Goal: Submit feedback/report problem

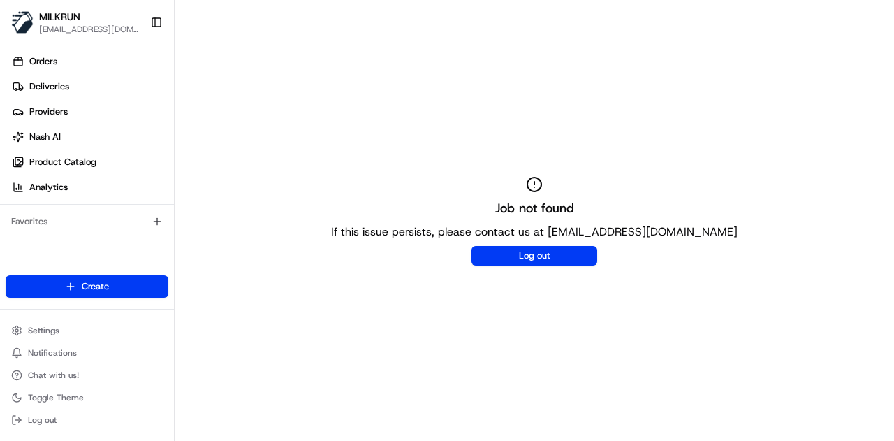
click at [449, 154] on div "Job not found If this issue persists, please contact us at support@usenash.com …" at bounding box center [535, 220] width 720 height 441
click at [57, 62] on link "Orders" at bounding box center [90, 61] width 168 height 22
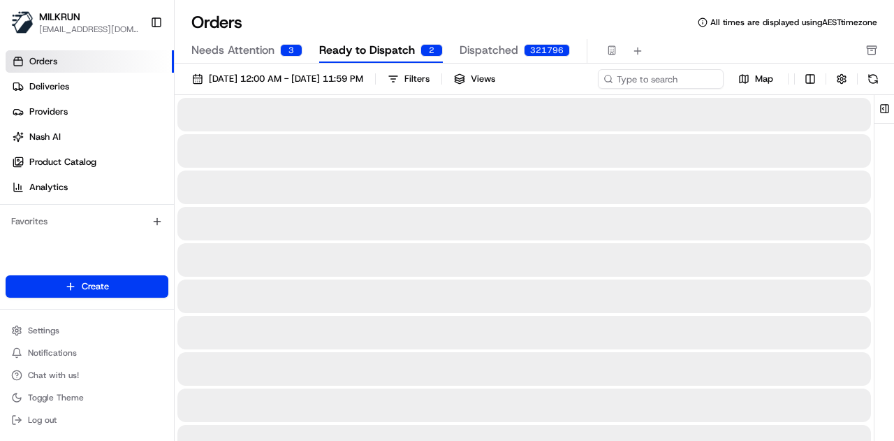
click at [630, 75] on input at bounding box center [640, 79] width 168 height 20
click at [556, 89] on input at bounding box center [640, 79] width 168 height 20
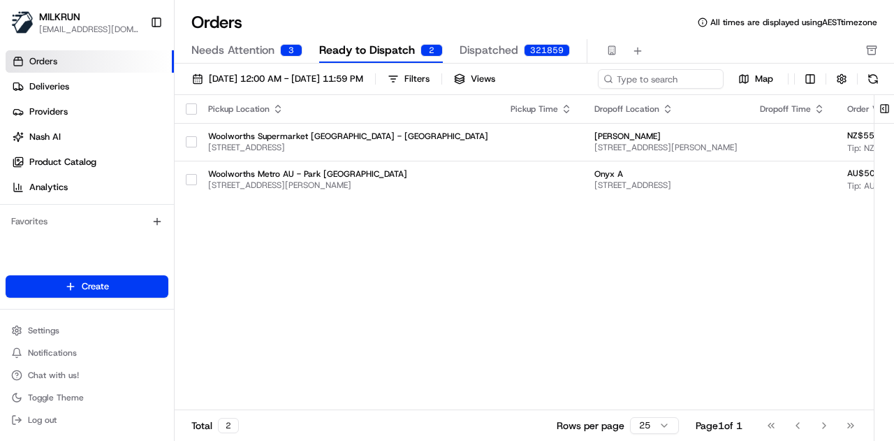
click at [356, 50] on span "Ready to Dispatch" at bounding box center [367, 50] width 96 height 17
click at [252, 43] on span "Needs Attention" at bounding box center [232, 50] width 83 height 17
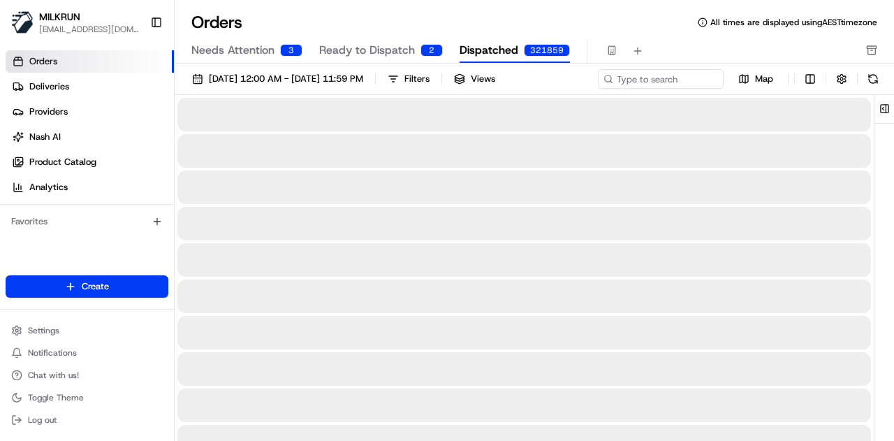
click at [509, 57] on span "Dispatched" at bounding box center [489, 50] width 59 height 17
click at [370, 50] on span "Ready to Dispatch" at bounding box center [367, 50] width 96 height 17
click at [379, 51] on span "Ready to Dispatch" at bounding box center [367, 50] width 96 height 17
click at [245, 45] on span "Needs Attention" at bounding box center [232, 50] width 83 height 17
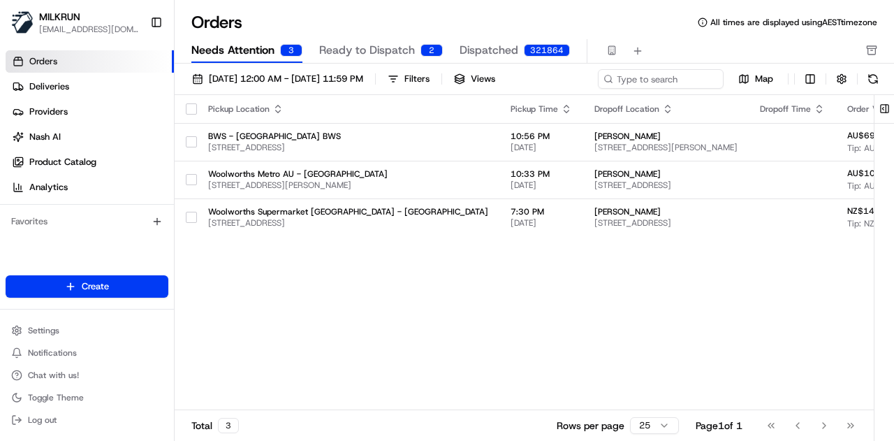
click at [379, 47] on span "Ready to Dispatch" at bounding box center [367, 50] width 96 height 17
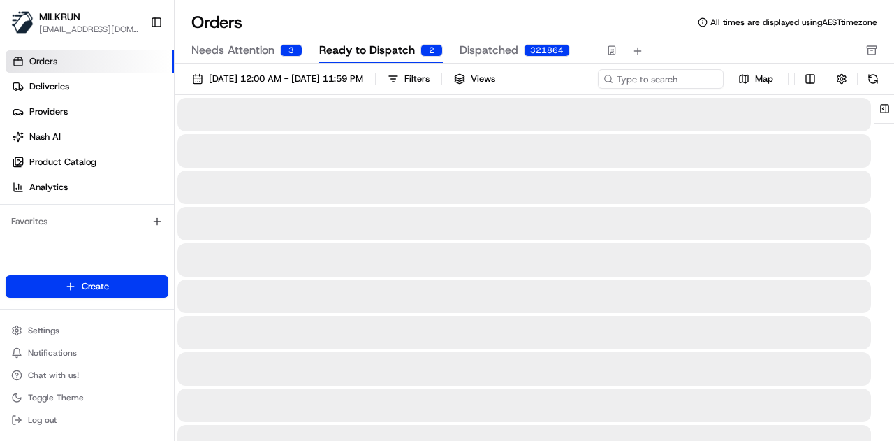
click at [524, 48] on div "321864" at bounding box center [547, 50] width 46 height 13
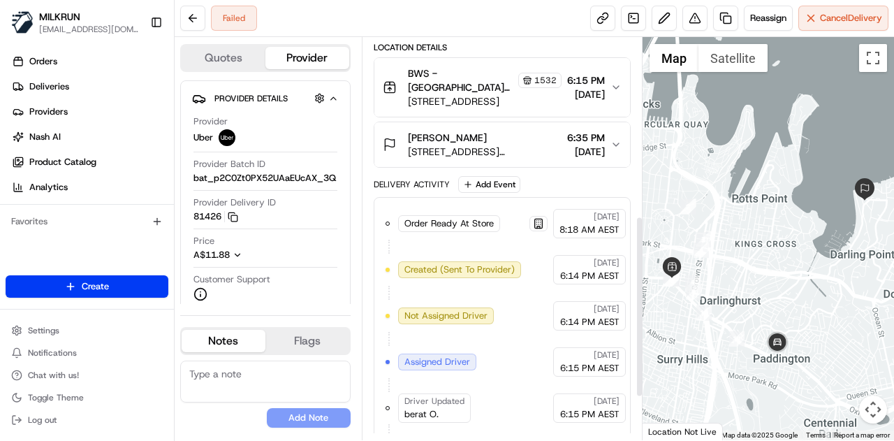
scroll to position [490, 0]
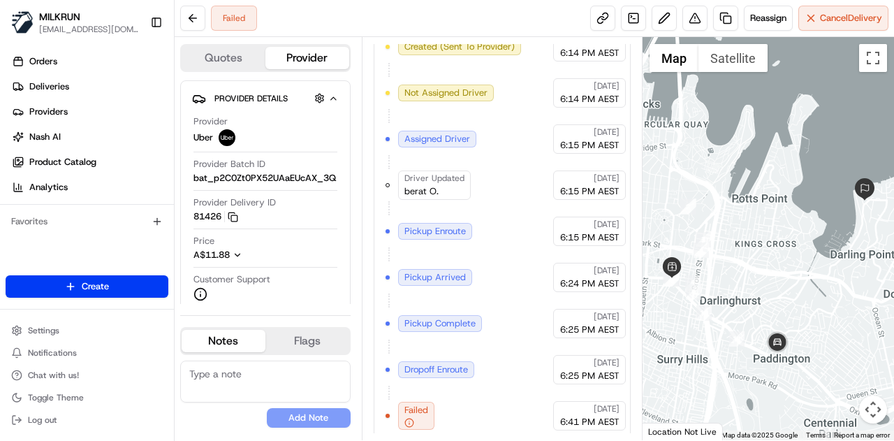
click at [440, 363] on span "Dropoff Enroute" at bounding box center [437, 369] width 64 height 13
click at [412, 407] on div "Failed" at bounding box center [416, 416] width 36 height 28
click at [405, 419] on icon "button" at bounding box center [410, 423] width 10 height 10
click at [410, 404] on span "Failed" at bounding box center [417, 410] width 24 height 13
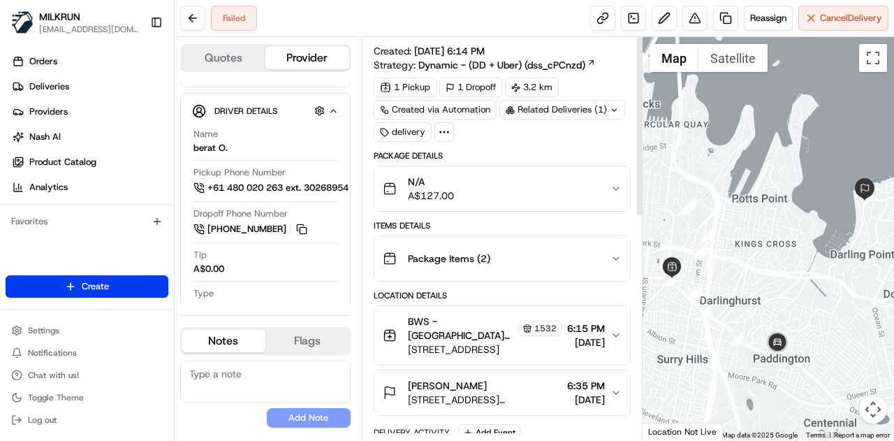
scroll to position [0, 0]
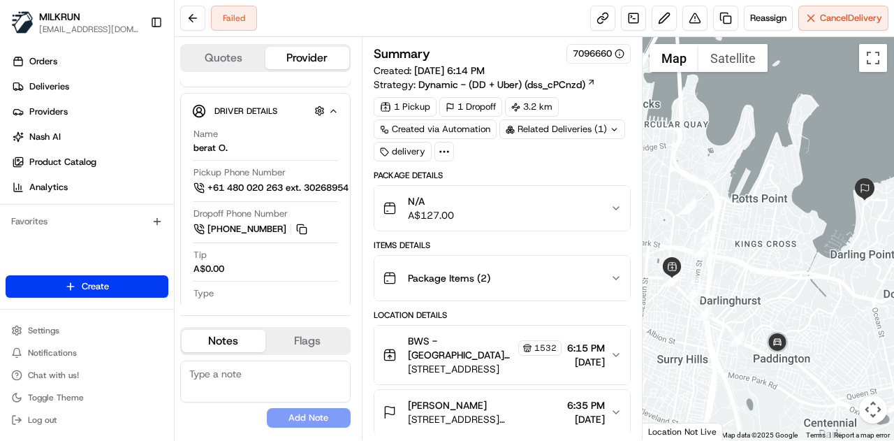
click at [443, 151] on icon at bounding box center [444, 151] width 13 height 13
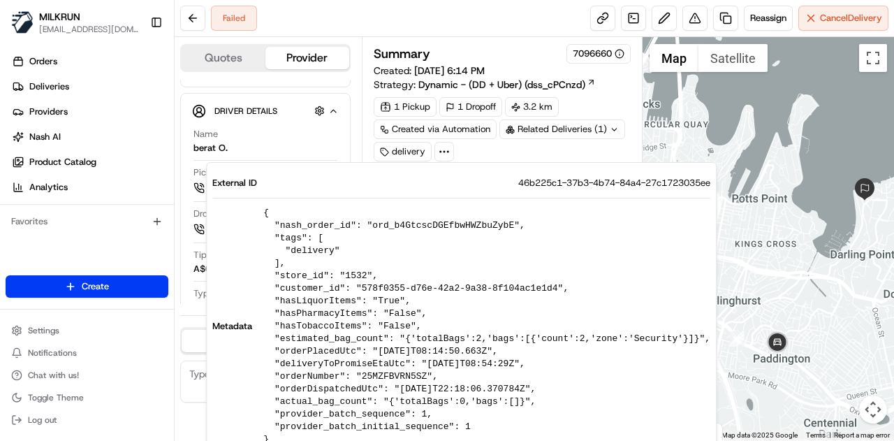
click at [446, 151] on icon at bounding box center [444, 151] width 13 height 13
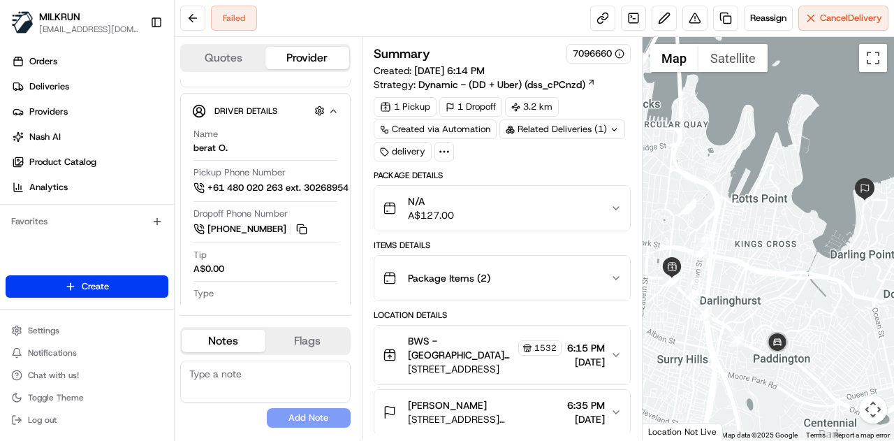
click at [599, 50] on div "7096660" at bounding box center [599, 54] width 52 height 13
click at [611, 282] on button "Package Items ( 2 )" at bounding box center [502, 278] width 256 height 45
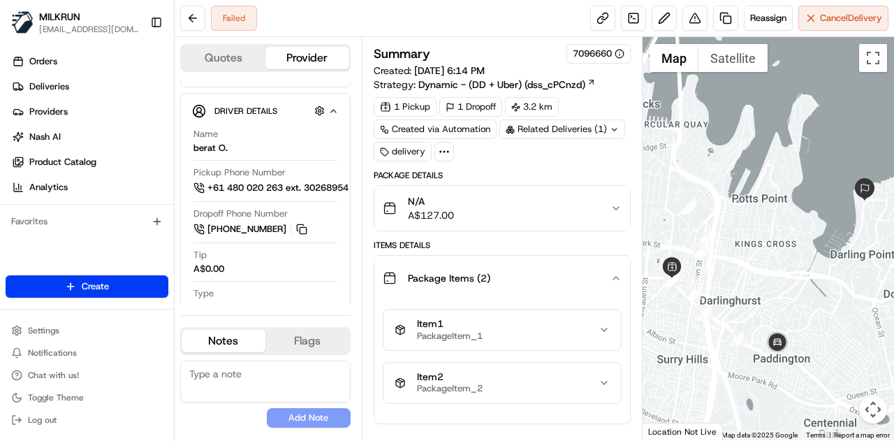
click at [621, 275] on icon "button" at bounding box center [616, 277] width 11 height 11
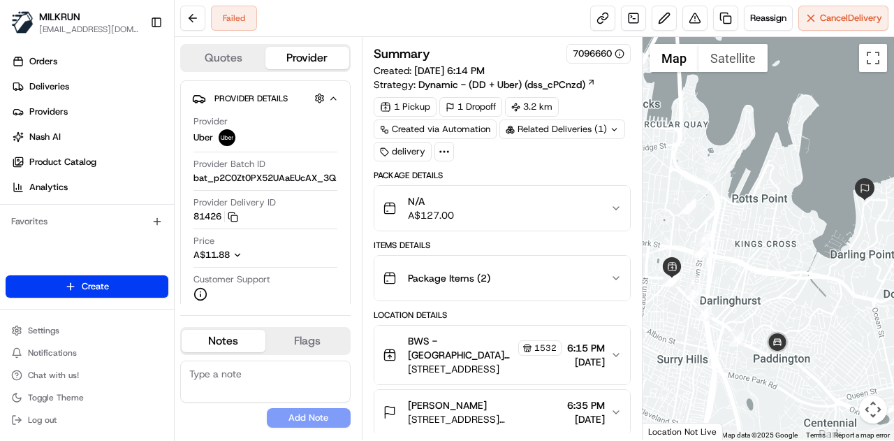
click at [474, 215] on div "N/A A$127.00" at bounding box center [497, 208] width 228 height 28
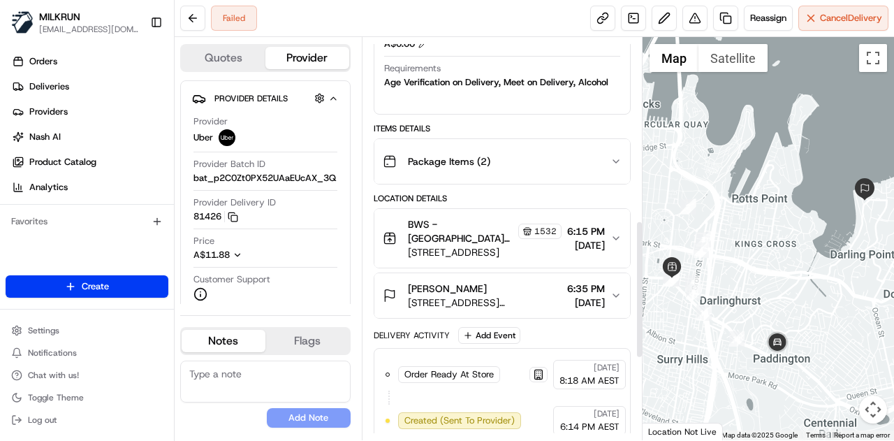
scroll to position [777, 0]
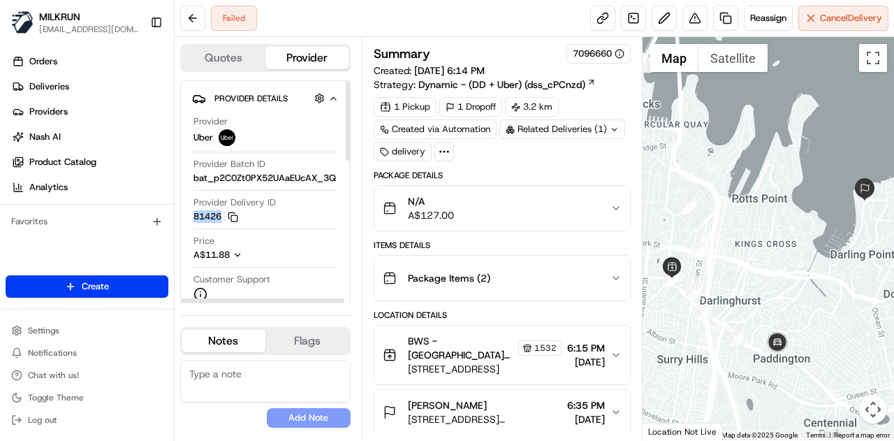
drag, startPoint x: 194, startPoint y: 221, endPoint x: 223, endPoint y: 216, distance: 29.2
click at [223, 216] on button "81426 Copy del_dodsJH-JTV2db1rtz7gUJg 81426" at bounding box center [216, 216] width 45 height 13
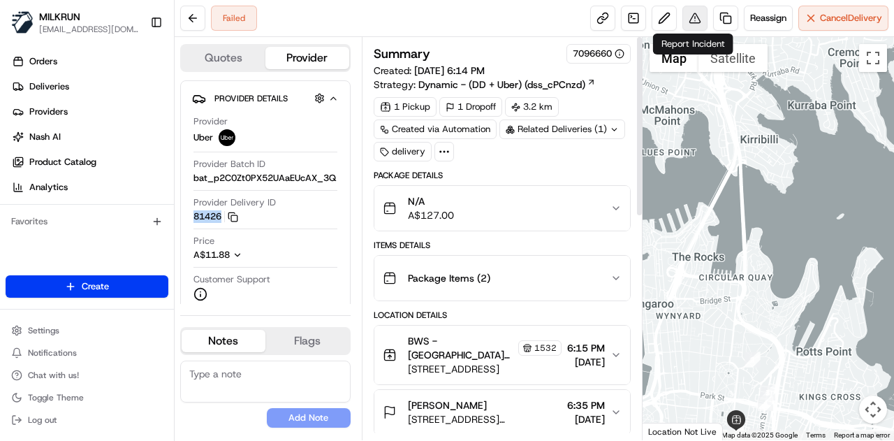
click at [698, 21] on button at bounding box center [695, 18] width 25 height 25
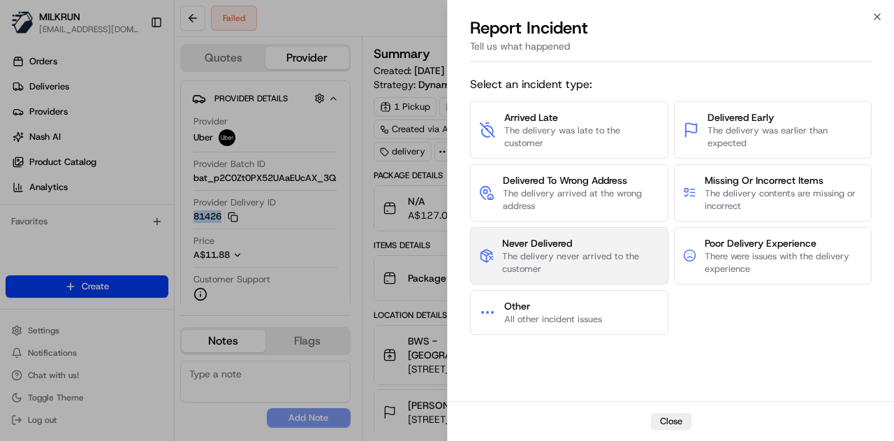
click at [563, 262] on span "The delivery never arrived to the customer" at bounding box center [580, 262] width 157 height 25
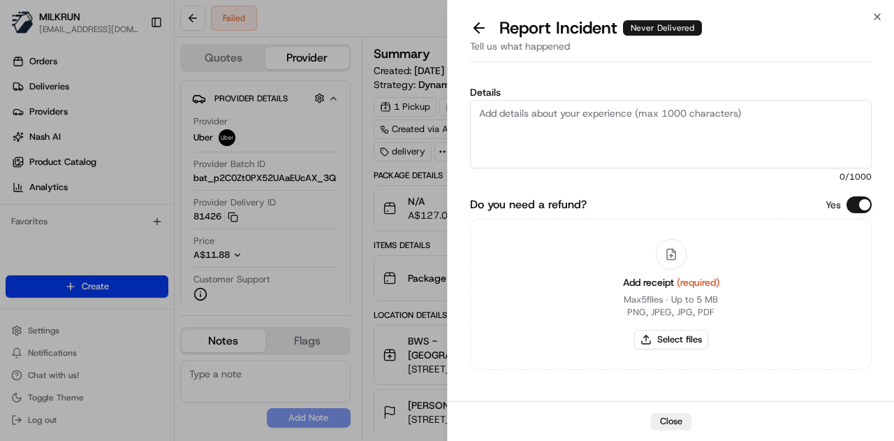
click at [586, 136] on textarea "Details" at bounding box center [671, 134] width 402 height 68
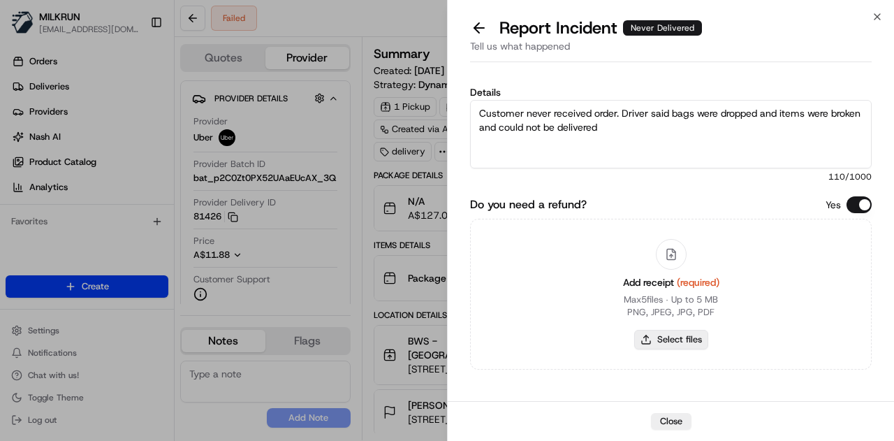
type textarea "Customer never received order. Driver said bags were dropped and items were bro…"
click at [672, 340] on button "Select files" at bounding box center [671, 340] width 74 height 20
type input "C:\fakepath\screenshot eggs.png"
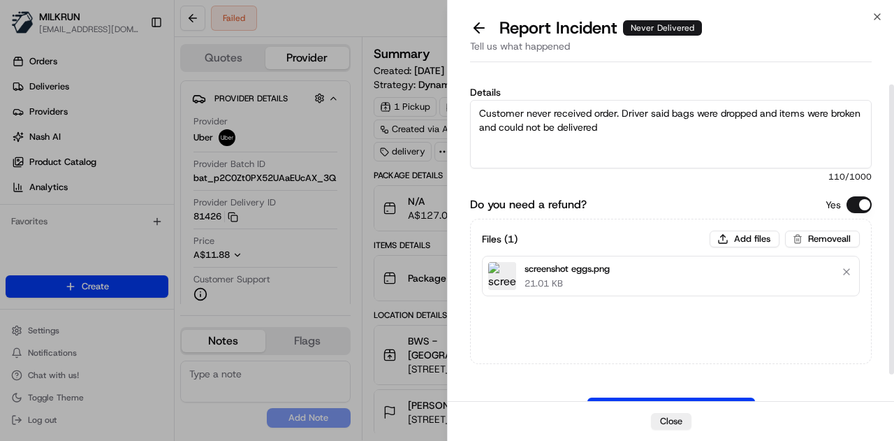
scroll to position [51, 0]
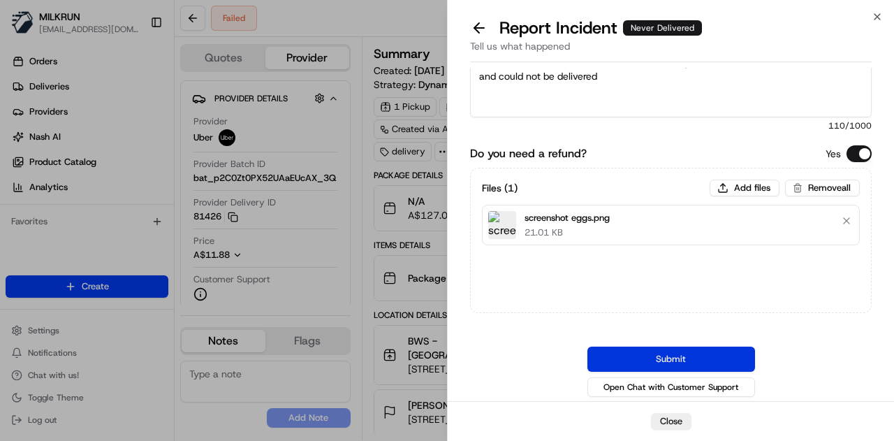
click at [676, 356] on button "Submit" at bounding box center [672, 359] width 168 height 25
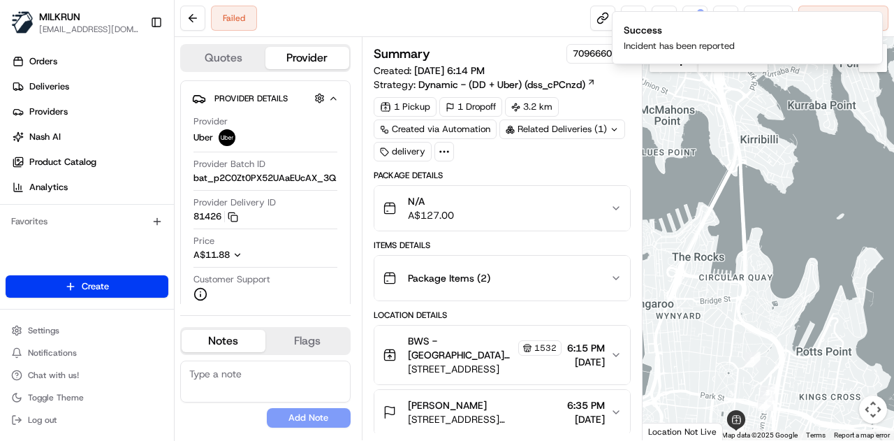
click at [542, 24] on div "Failed Reassign Cancel Delivery" at bounding box center [535, 18] width 720 height 37
